Goal: Task Accomplishment & Management: Use online tool/utility

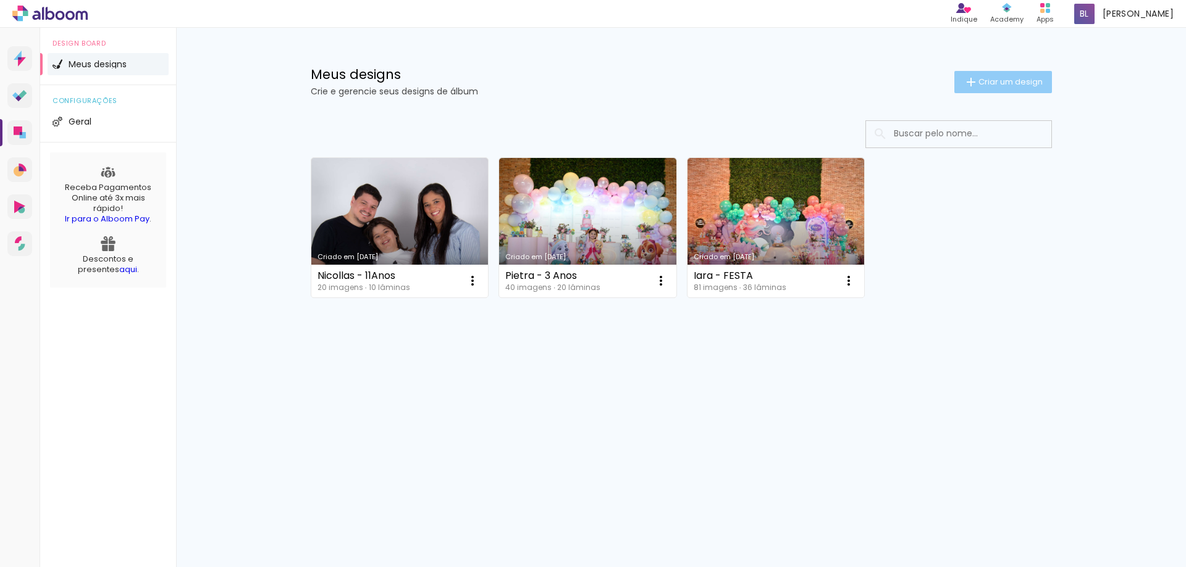
click at [1014, 78] on span "Criar um design" at bounding box center [1010, 82] width 64 height 8
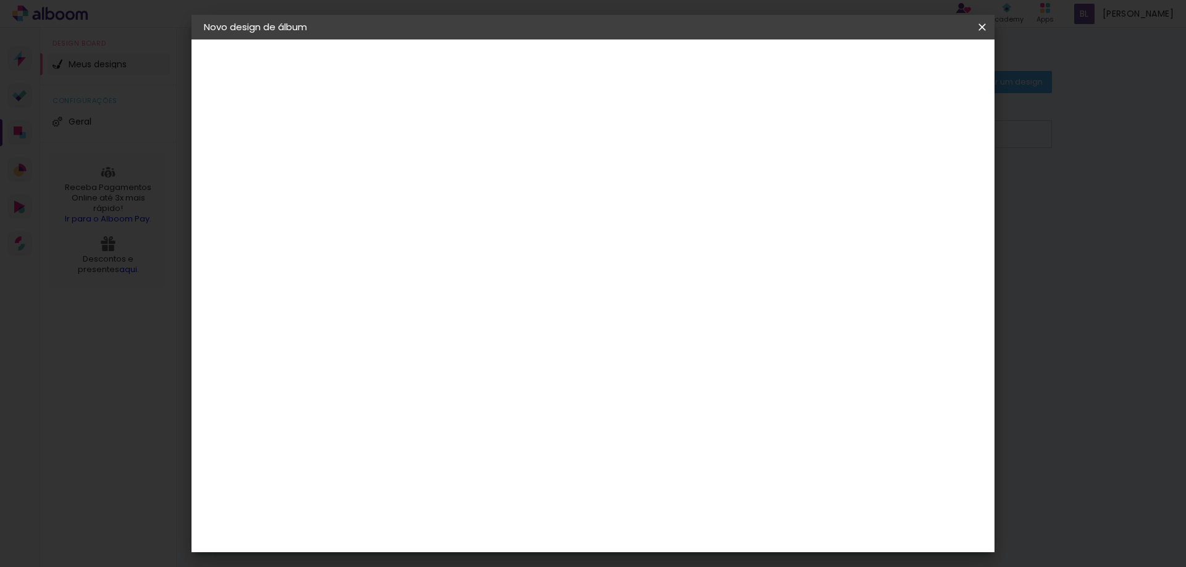
click at [406, 164] on input at bounding box center [406, 165] width 0 height 19
paste input "[PERSON_NAME] e [PERSON_NAME] - 50 Anos"
type input "[PERSON_NAME] e [PERSON_NAME] - 50 Anos"
type paper-input "[PERSON_NAME] e [PERSON_NAME] - 50 Anos"
click at [0, 0] on slot "Avançar" at bounding box center [0, 0] width 0 height 0
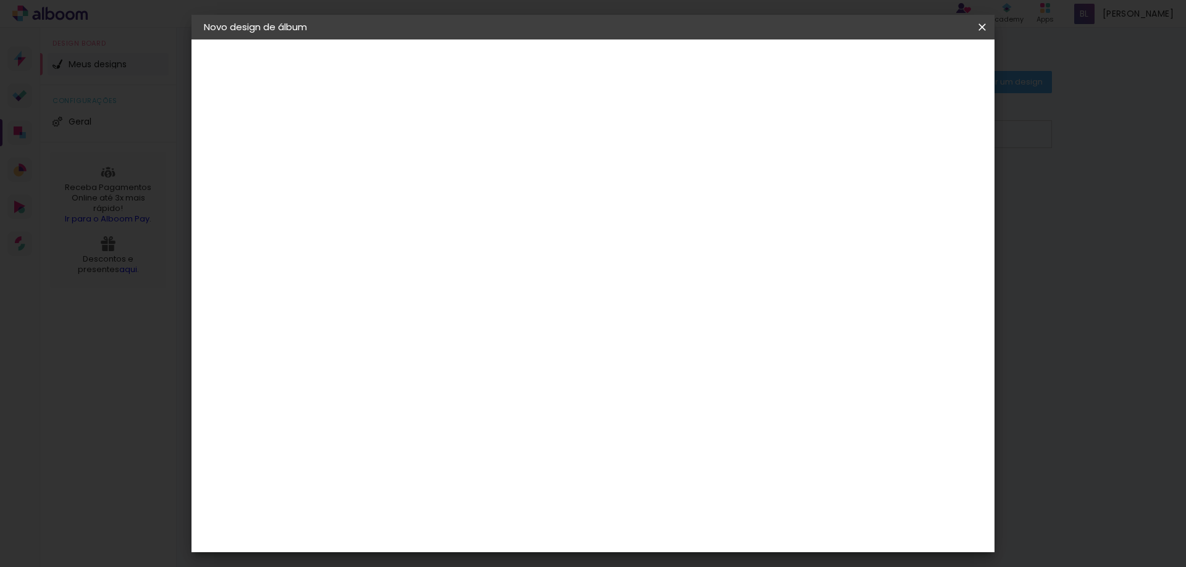
scroll to position [864, 0]
click at [429, 207] on div "Digipix Pro" at bounding box center [413, 217] width 31 height 20
click at [637, 60] on paper-button "Avançar" at bounding box center [606, 65] width 61 height 21
click at [473, 200] on paper-input-container "Linha" at bounding box center [437, 215] width 72 height 31
click at [0, 0] on slot "180º FLAT 600" at bounding box center [0, 0] width 0 height 0
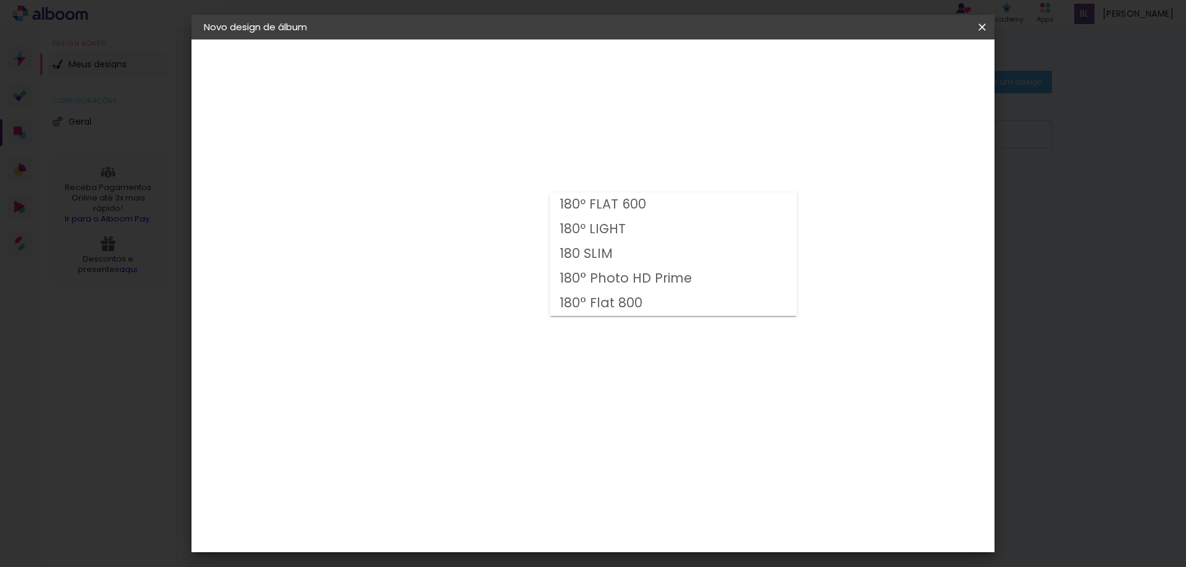
type input "180º FLAT 600"
click at [489, 427] on span "25.0 × 25.0" at bounding box center [460, 443] width 57 height 33
click at [0, 0] on slot "Avançar" at bounding box center [0, 0] width 0 height 0
click at [905, 70] on span "Iniciar design" at bounding box center [876, 65] width 56 height 9
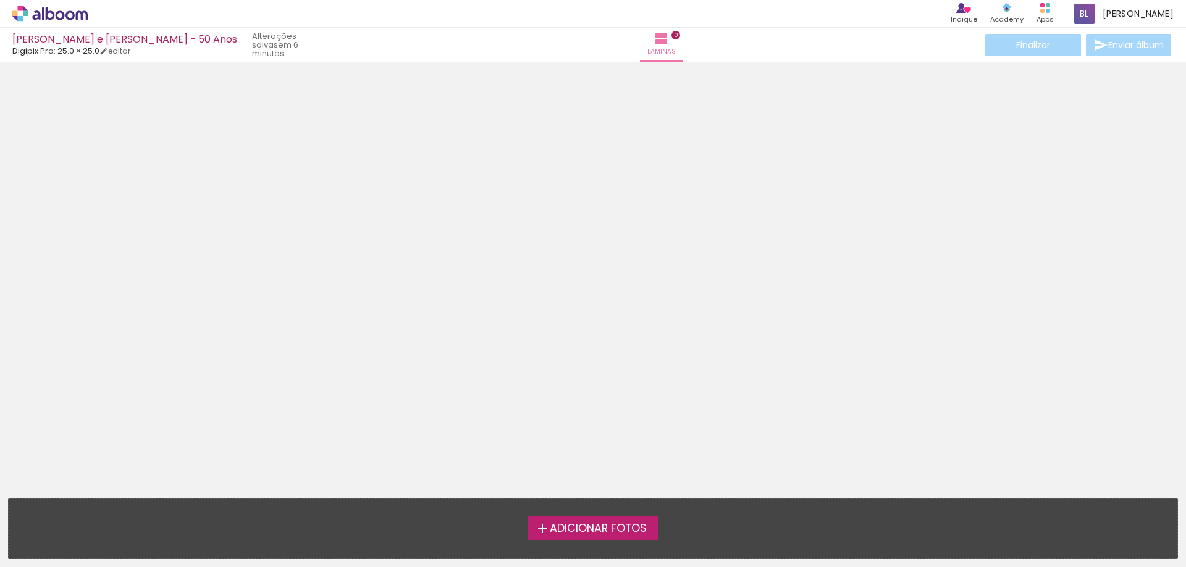
click at [613, 529] on span "Adicionar Fotos" at bounding box center [598, 529] width 97 height 11
click at [0, 0] on input "file" at bounding box center [0, 0] width 0 height 0
click at [582, 535] on span "Adicionar Fotos" at bounding box center [598, 529] width 97 height 11
click at [0, 0] on input "file" at bounding box center [0, 0] width 0 height 0
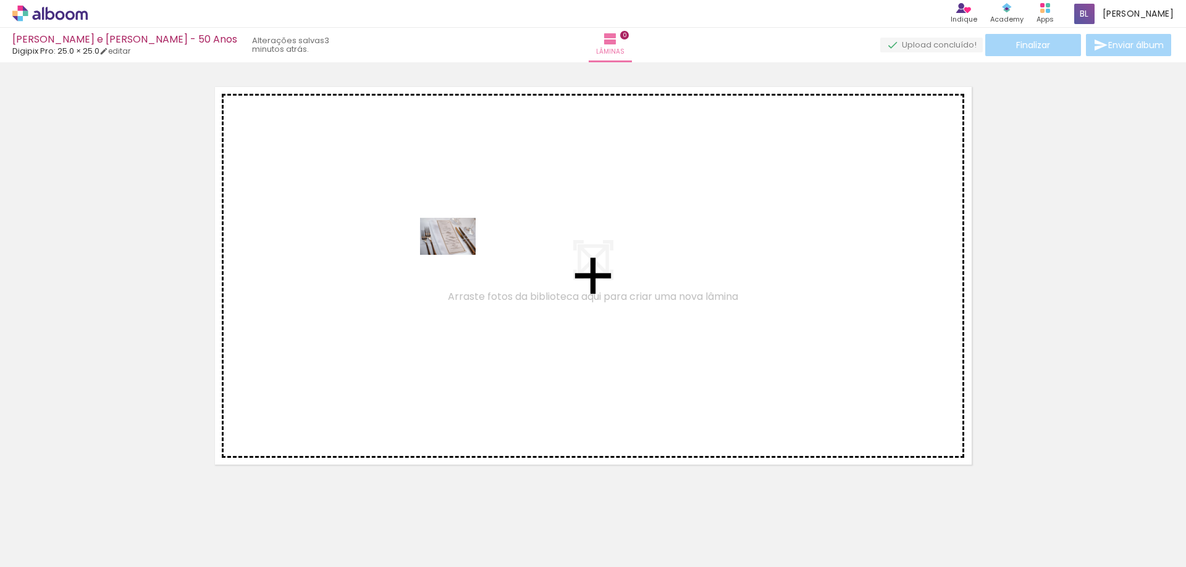
drag, startPoint x: 111, startPoint y: 521, endPoint x: 457, endPoint y: 254, distance: 437.2
click at [457, 254] on quentale-workspace at bounding box center [593, 283] width 1186 height 567
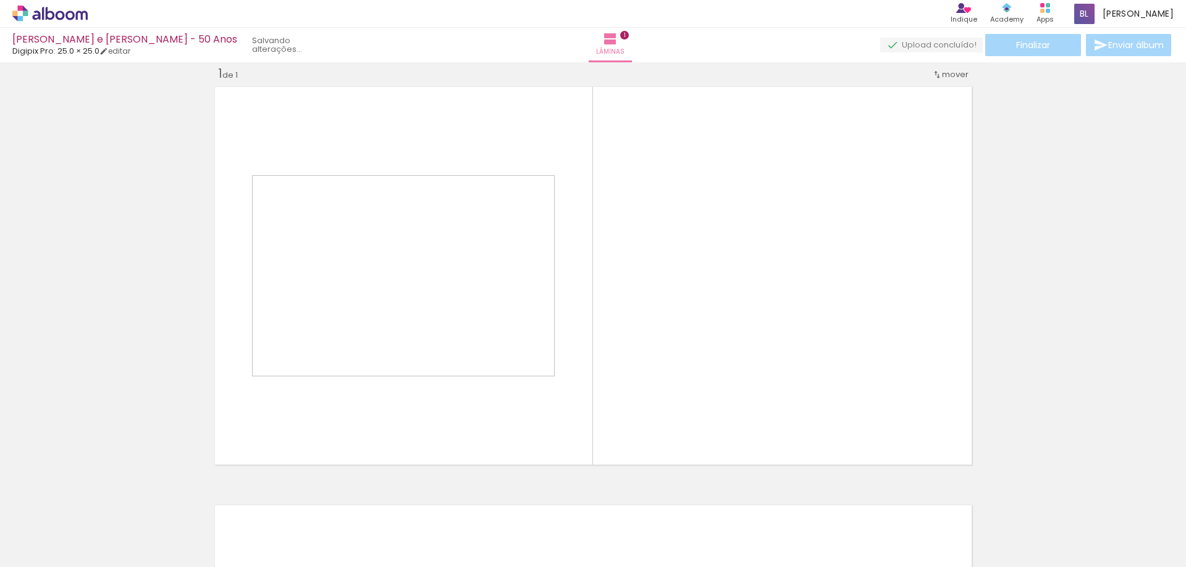
scroll to position [16, 0]
